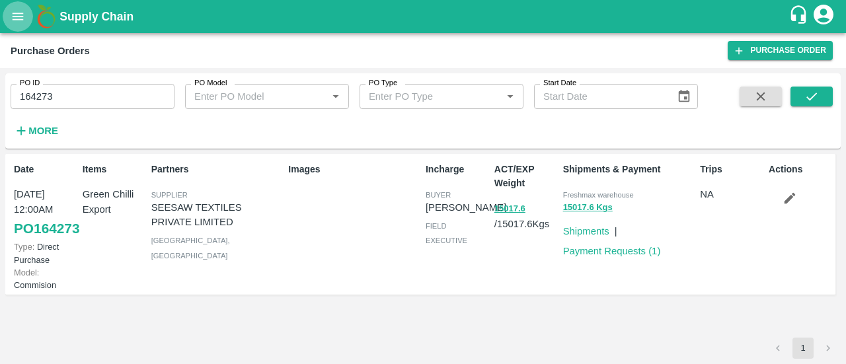
click at [24, 24] on button "open drawer" at bounding box center [18, 16] width 30 height 30
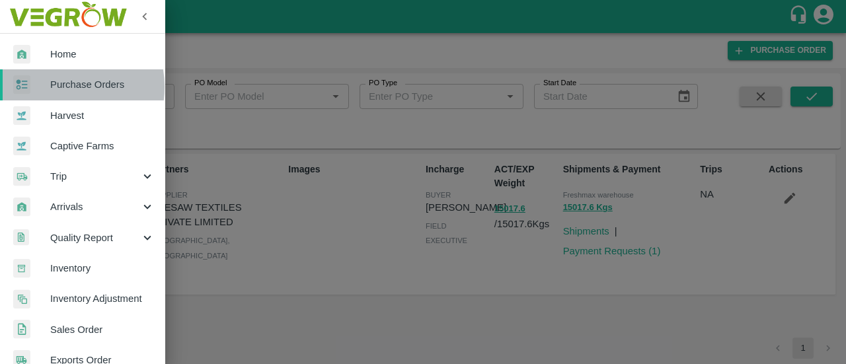
click at [62, 87] on span "Purchase Orders" at bounding box center [102, 84] width 104 height 15
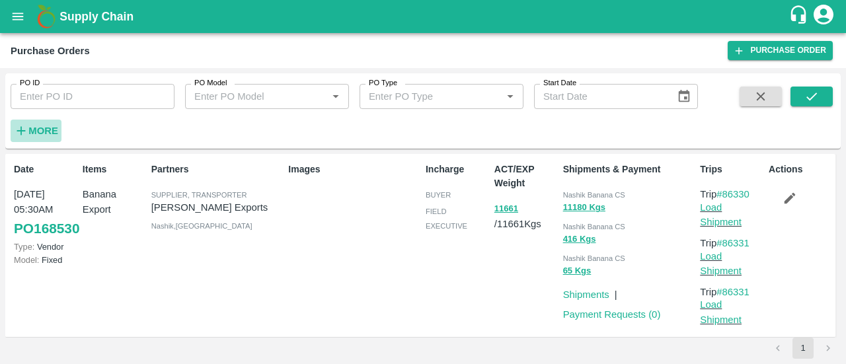
click at [26, 130] on icon "button" at bounding box center [21, 131] width 15 height 15
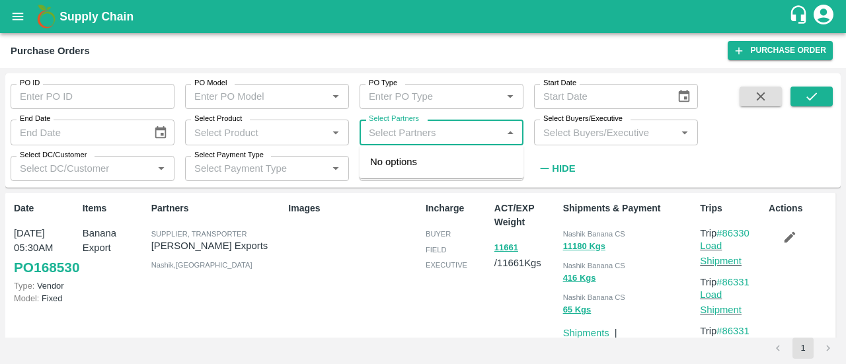
click at [457, 140] on input "Select Partners" at bounding box center [430, 132] width 134 height 17
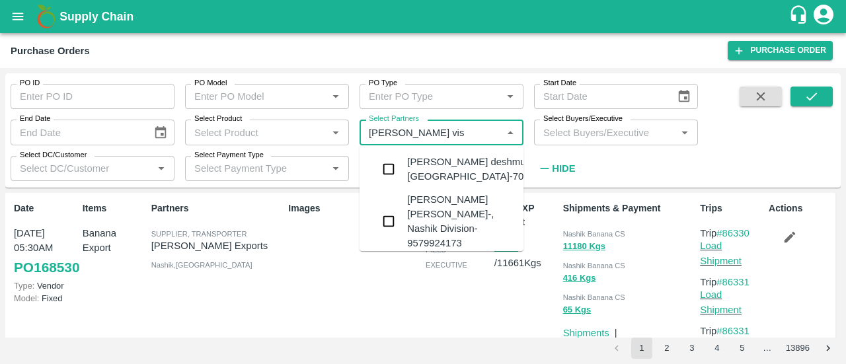
type input "[PERSON_NAME]"
click at [391, 235] on input "checkbox" at bounding box center [388, 221] width 26 height 26
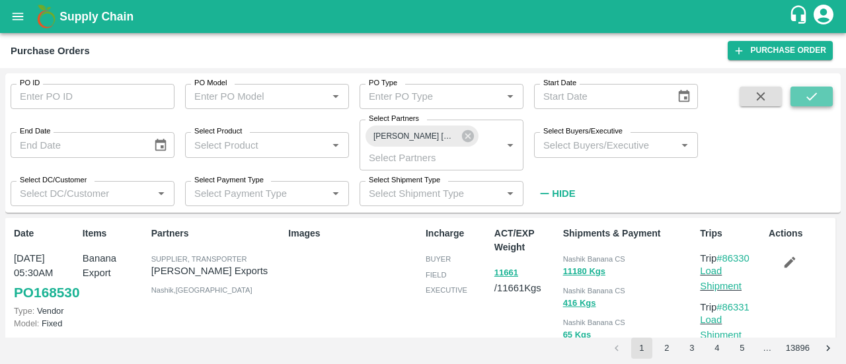
click at [812, 103] on icon "submit" at bounding box center [811, 96] width 15 height 15
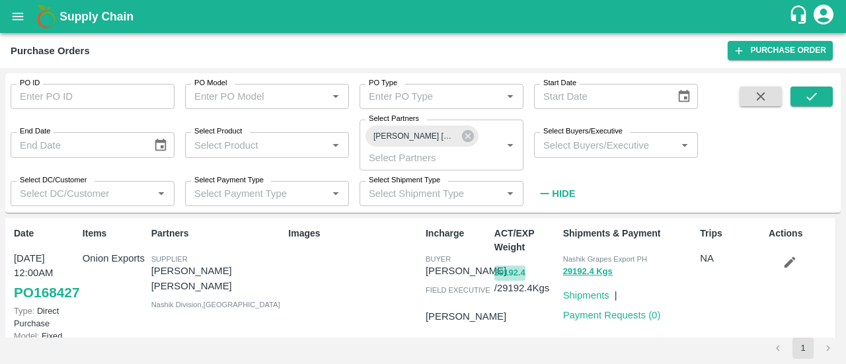
click at [504, 272] on button "29192.4" at bounding box center [509, 273] width 31 height 15
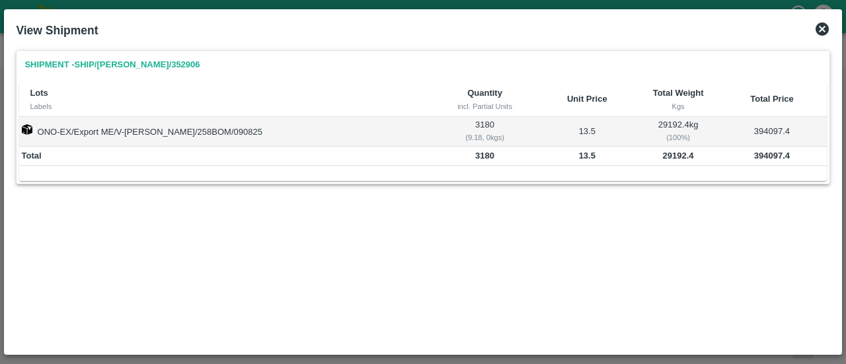
click at [827, 34] on icon at bounding box center [822, 29] width 16 height 16
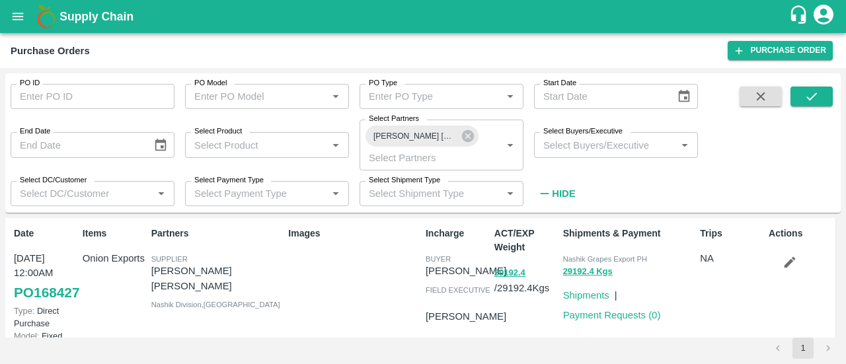
click at [590, 322] on p "Payment Requests ( 0 )" at bounding box center [612, 315] width 98 height 15
click at [601, 319] on link "Payment Requests ( 0 )" at bounding box center [612, 315] width 98 height 11
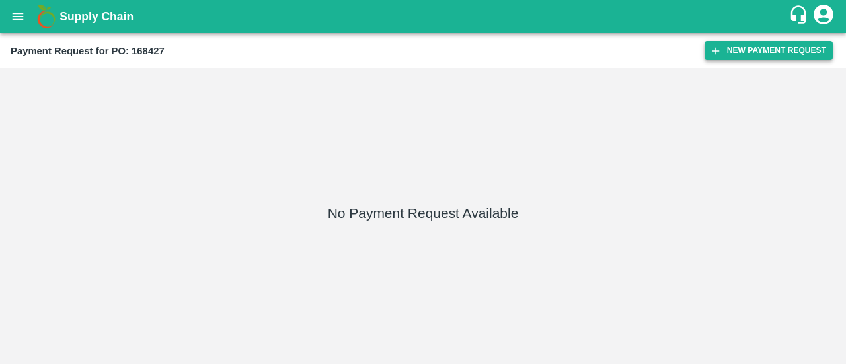
click at [747, 54] on button "New Payment Request" at bounding box center [769, 50] width 128 height 19
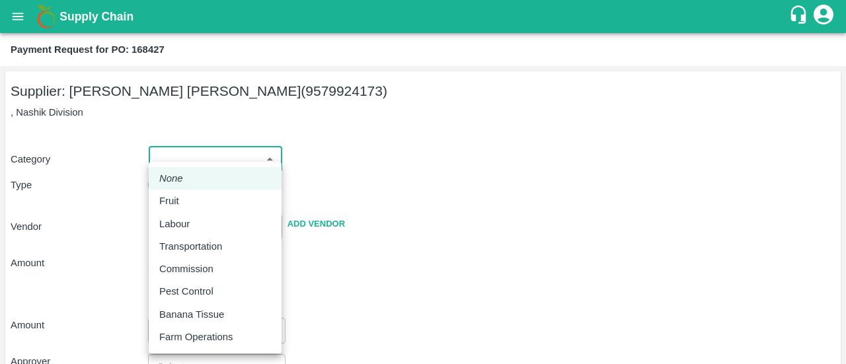
click at [230, 147] on body "Supply Chain Payment Request for PO: 168427 Supplier: SHUBHAM VISHNU DHOMASE (9…" at bounding box center [423, 182] width 846 height 364
click at [171, 198] on p "Fruit" at bounding box center [169, 201] width 20 height 15
type input "1"
type input "SHUBHAM VISHNU DHOMASE - 9579924173(Supplier)"
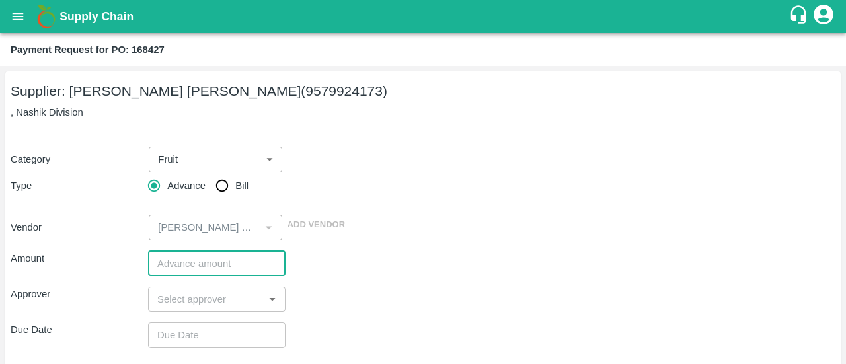
click at [165, 260] on input "number" at bounding box center [216, 263] width 137 height 25
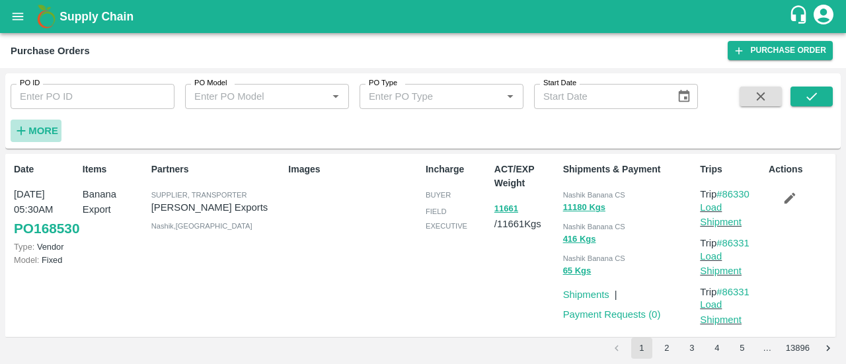
click at [17, 131] on icon "button" at bounding box center [21, 131] width 15 height 15
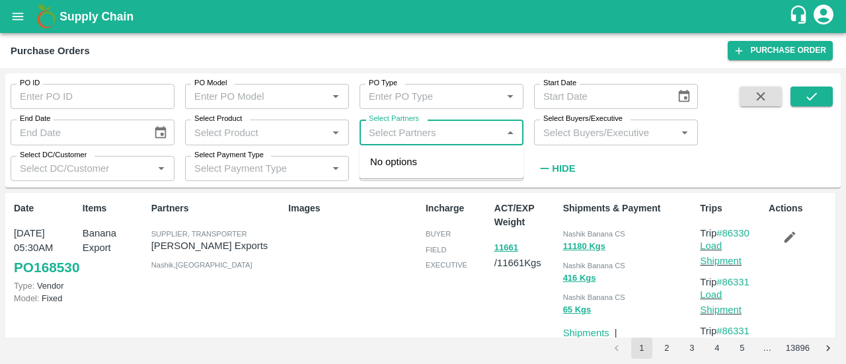
click at [451, 134] on input "Select Partners" at bounding box center [430, 132] width 134 height 17
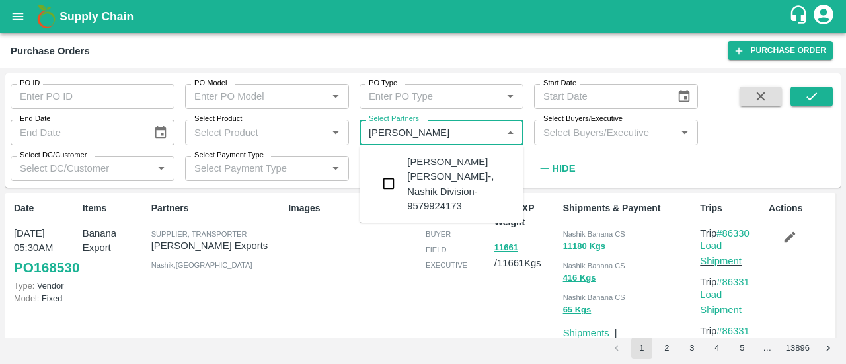
type input "shubham vishnu"
click at [391, 179] on input "checkbox" at bounding box center [388, 184] width 26 height 26
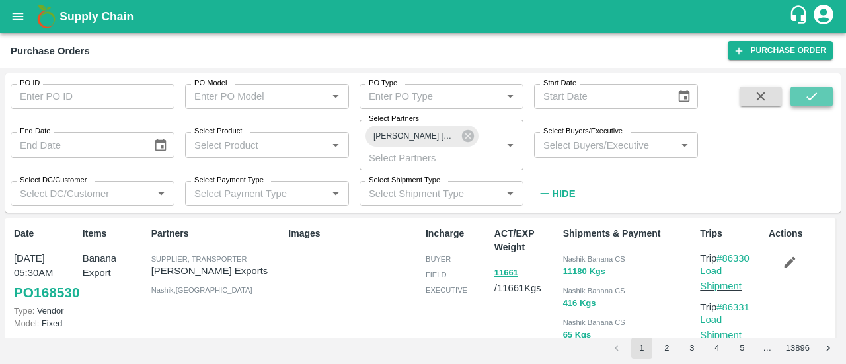
click at [827, 102] on button "submit" at bounding box center [811, 97] width 42 height 20
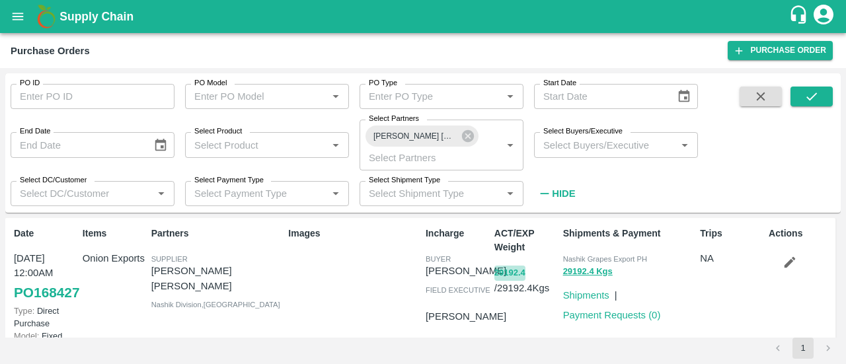
click at [500, 272] on button "29192.4" at bounding box center [509, 273] width 31 height 15
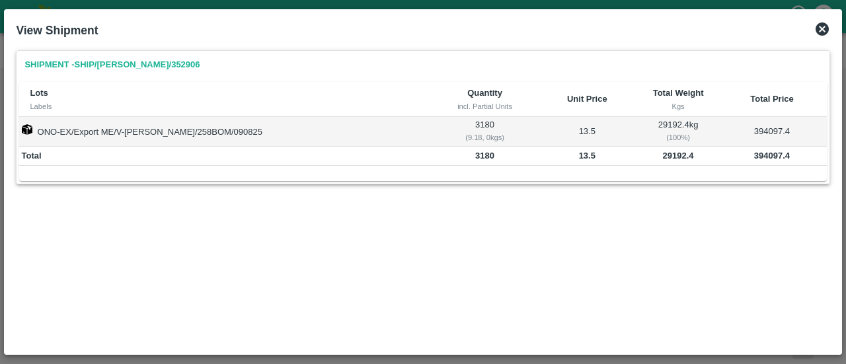
click at [771, 133] on td "394097.4" at bounding box center [771, 131] width 109 height 29
copy td "394097.4"
click at [822, 28] on icon at bounding box center [822, 29] width 16 height 16
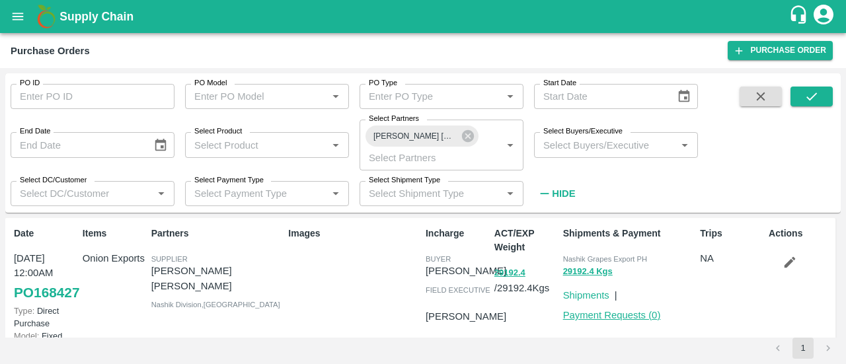
click at [596, 314] on link "Payment Requests ( 0 )" at bounding box center [612, 315] width 98 height 11
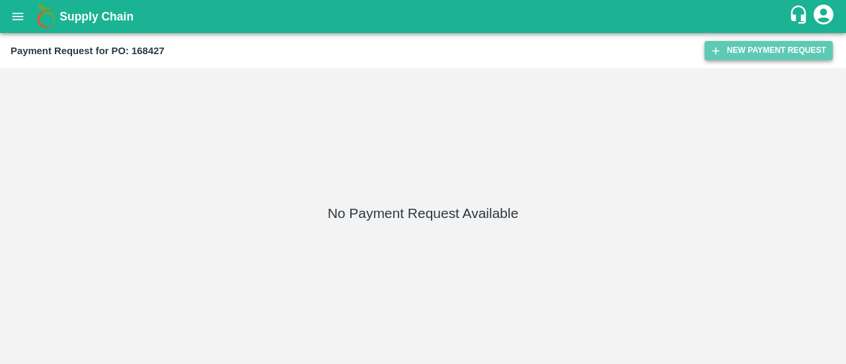
click at [743, 46] on button "New Payment Request" at bounding box center [769, 50] width 128 height 19
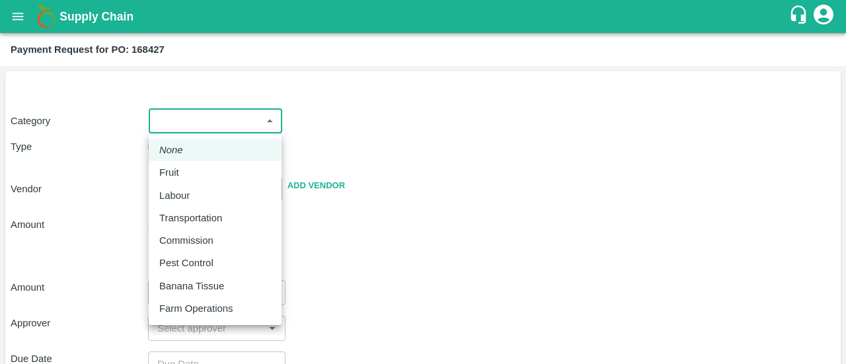
click at [247, 133] on body "Supply Chain Payment Request for PO: 168427 Category ​ ​ Type Advance Bill Vend…" at bounding box center [423, 182] width 846 height 364
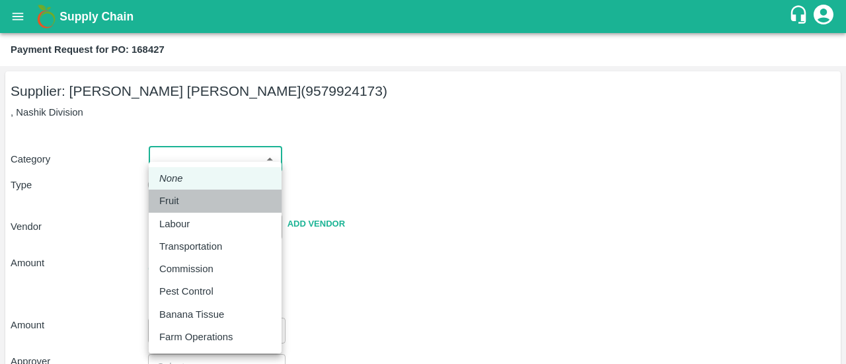
click at [194, 194] on div "Fruit" at bounding box center [215, 201] width 112 height 15
type input "1"
type input "SHUBHAM VISHNU DHOMASE - 9579924173(Supplier)"
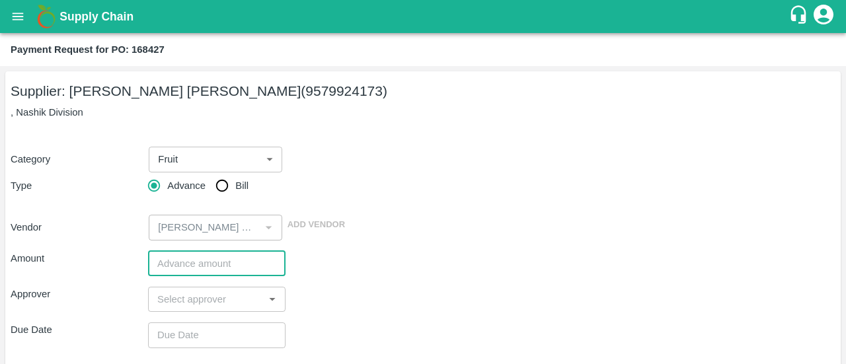
click at [178, 266] on input "number" at bounding box center [216, 263] width 137 height 25
paste input "275868.18"
type input "275868.18"
click at [176, 293] on input "input" at bounding box center [206, 299] width 108 height 17
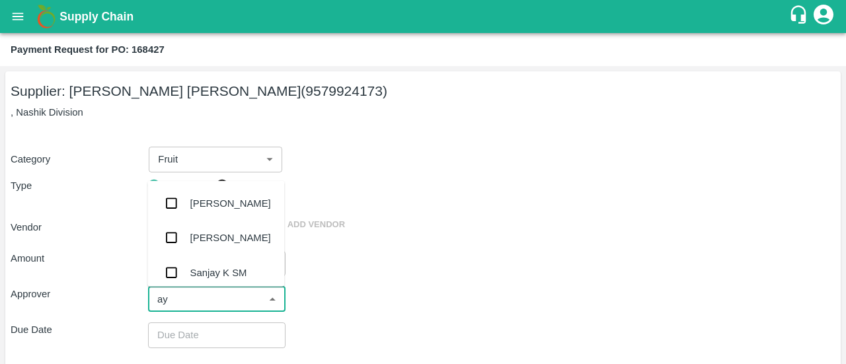
type input "ayu"
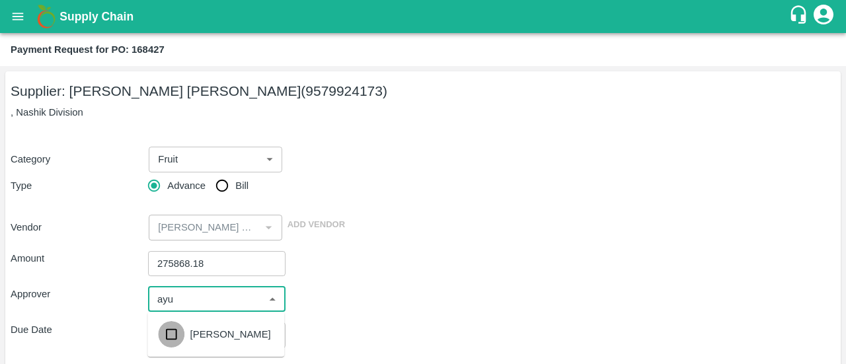
click at [173, 331] on input "checkbox" at bounding box center [171, 334] width 26 height 26
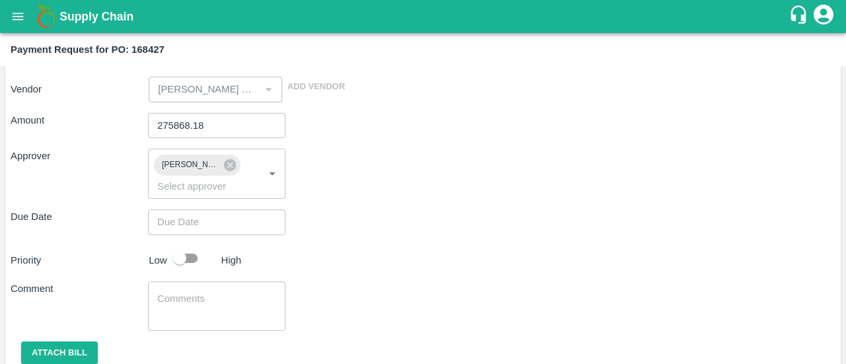
scroll to position [144, 0]
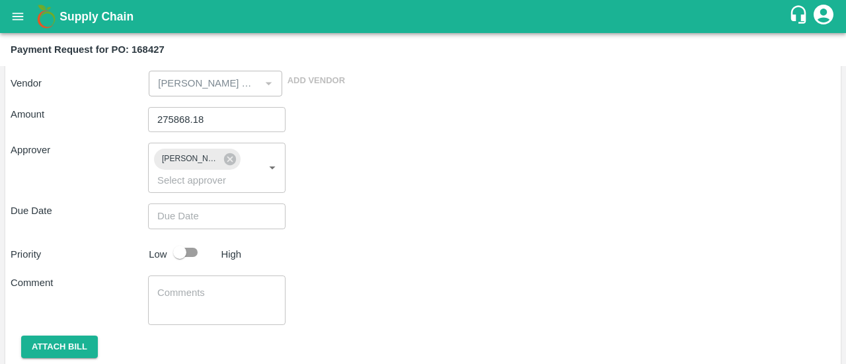
type input "DD/MM/YYYY hh:mm aa"
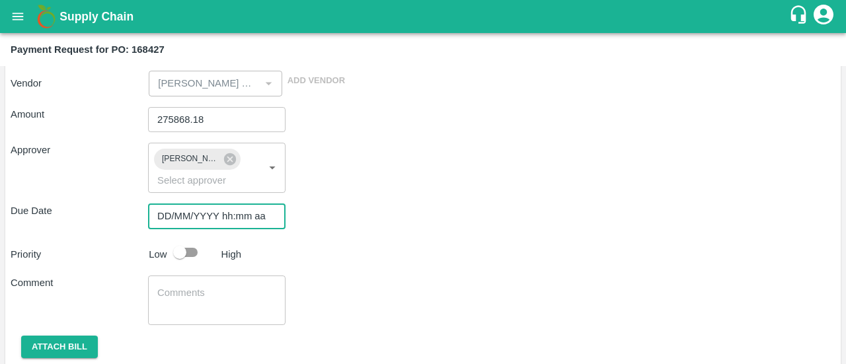
click at [208, 222] on input "DD/MM/YYYY hh:mm aa" at bounding box center [212, 216] width 128 height 25
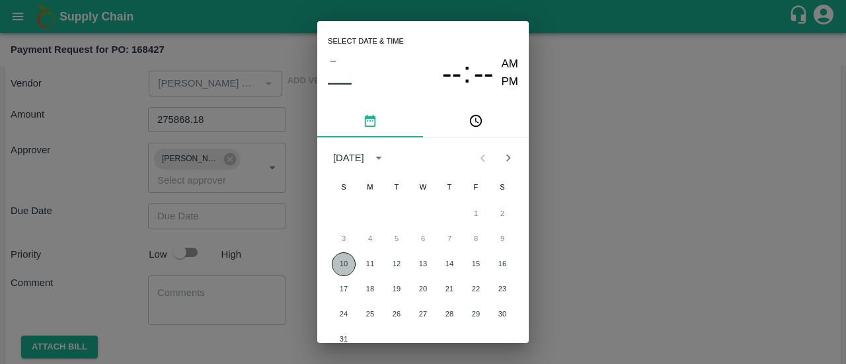
click at [340, 268] on button "10" at bounding box center [344, 264] width 24 height 24
type input "10/08/2025 12:00 AM"
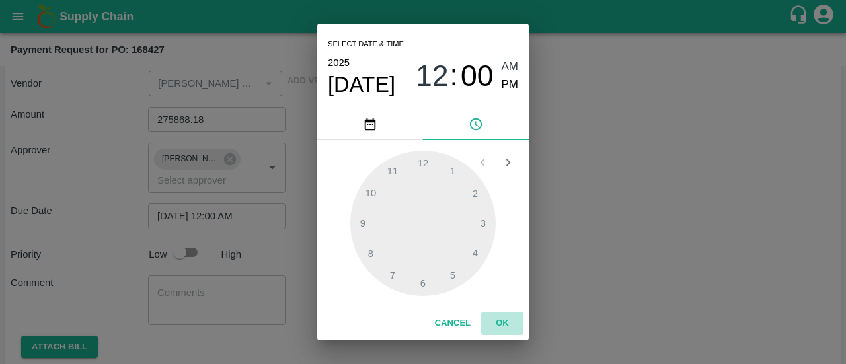
click at [490, 321] on button "OK" at bounding box center [502, 323] width 42 height 23
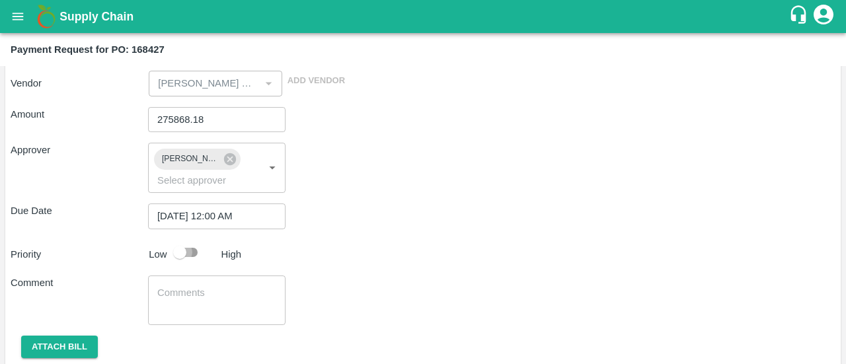
click at [193, 256] on input "checkbox" at bounding box center [179, 252] width 75 height 25
checkbox input "true"
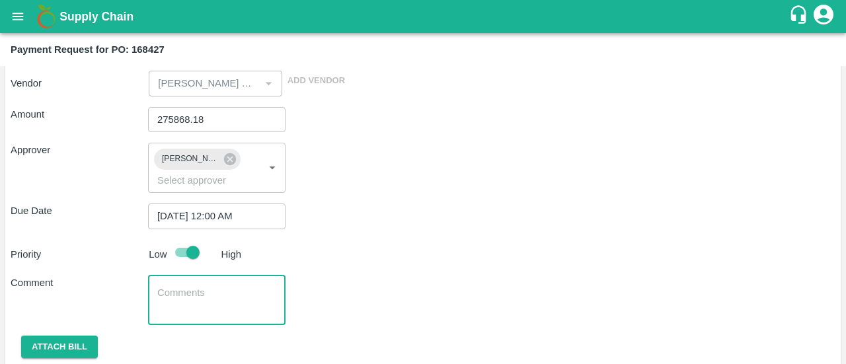
click at [175, 290] on textarea at bounding box center [216, 300] width 119 height 28
paste textarea "FSCU5702919"
type textarea "70% advance against FSCU5702919"
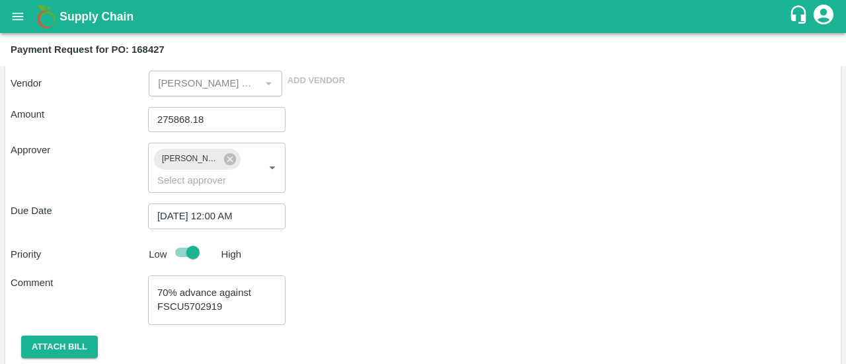
click at [363, 252] on div "Priority Low High" at bounding box center [420, 252] width 830 height 25
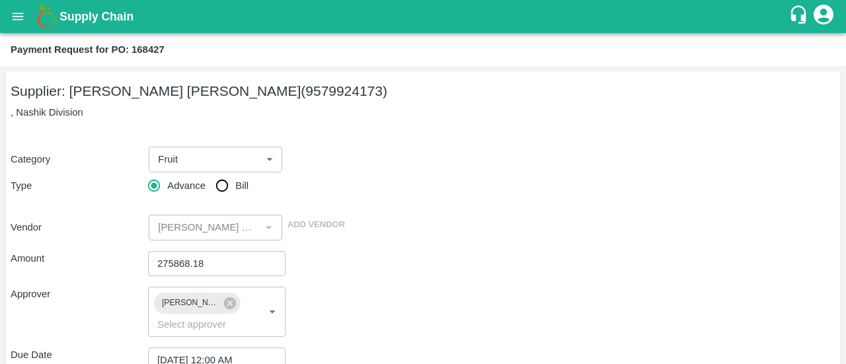
scroll to position [188, 0]
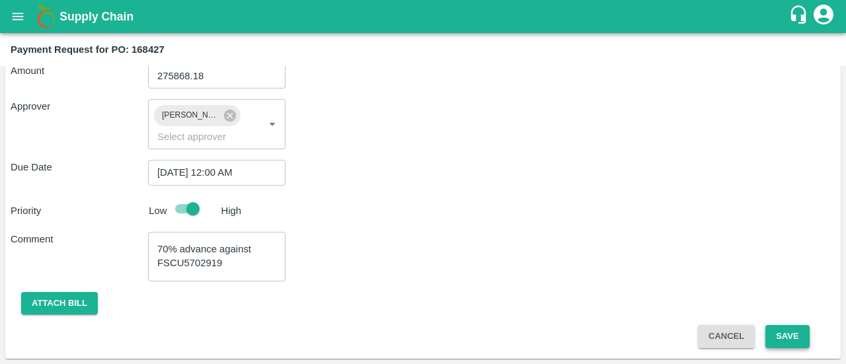
click at [802, 334] on button "Save" at bounding box center [787, 336] width 44 height 23
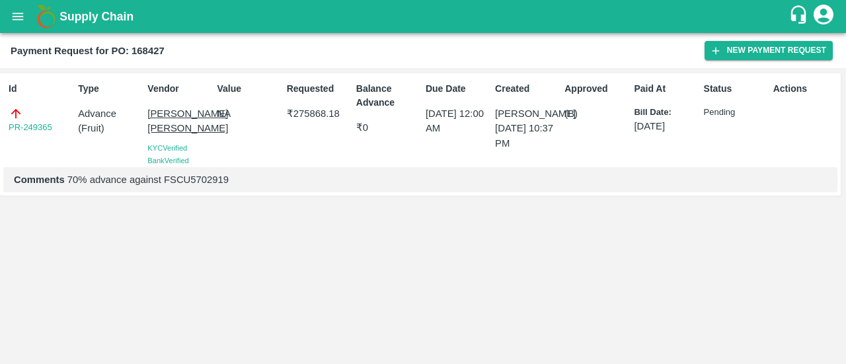
click at [56, 130] on div "PR-249365" at bounding box center [41, 120] width 64 height 28
drag, startPoint x: 59, startPoint y: 131, endPoint x: 0, endPoint y: 133, distance: 59.5
click at [0, 133] on div "Id PR-249365 Type Advance ( Fruit ) Vendor SHUBHAM VISHNU DHOMASE KYC Verified …" at bounding box center [420, 134] width 841 height 122
copy link "PR-249365"
